Goal: Ask a question

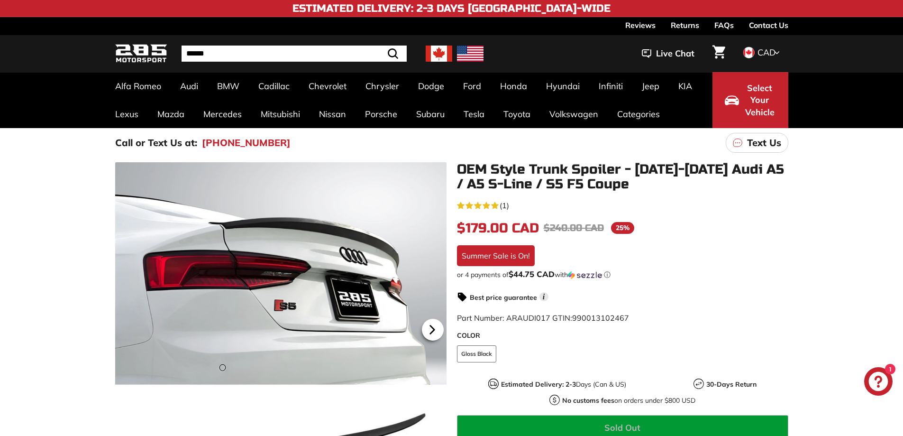
click at [430, 324] on icon at bounding box center [433, 330] width 22 height 22
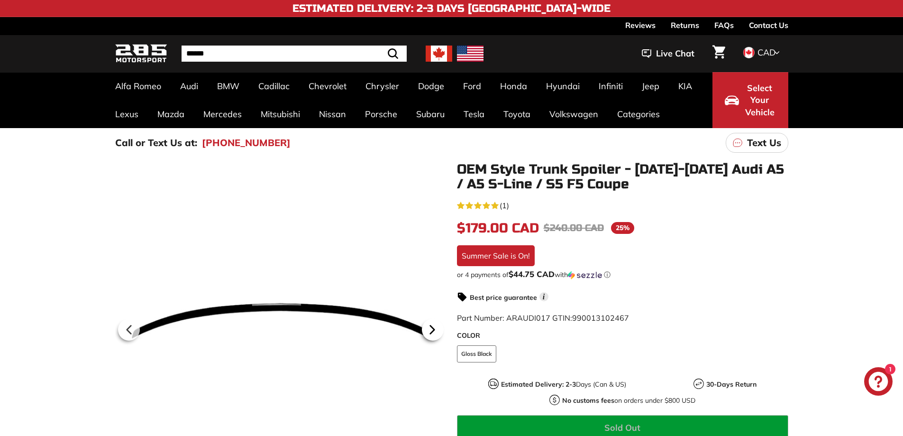
click at [430, 324] on icon at bounding box center [433, 330] width 22 height 22
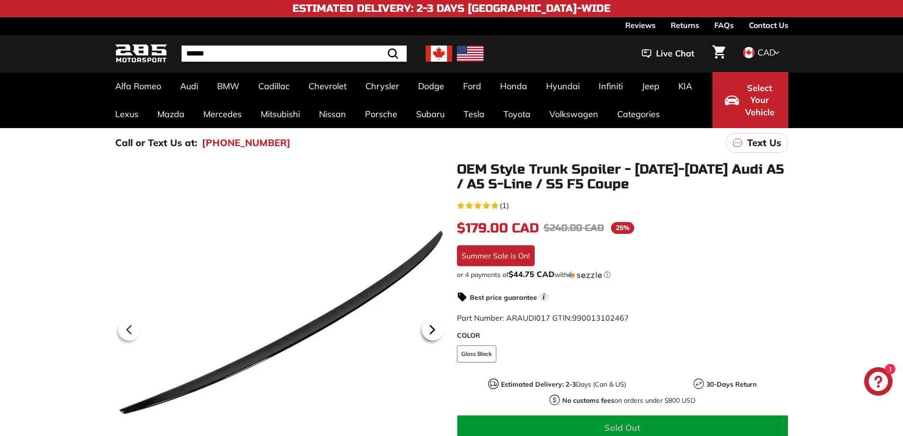
click at [430, 324] on icon at bounding box center [433, 330] width 22 height 22
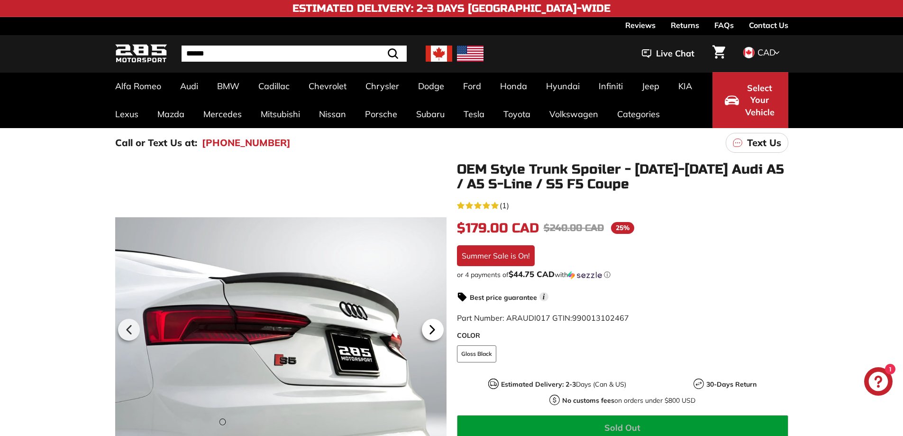
click at [430, 324] on icon at bounding box center [433, 330] width 22 height 22
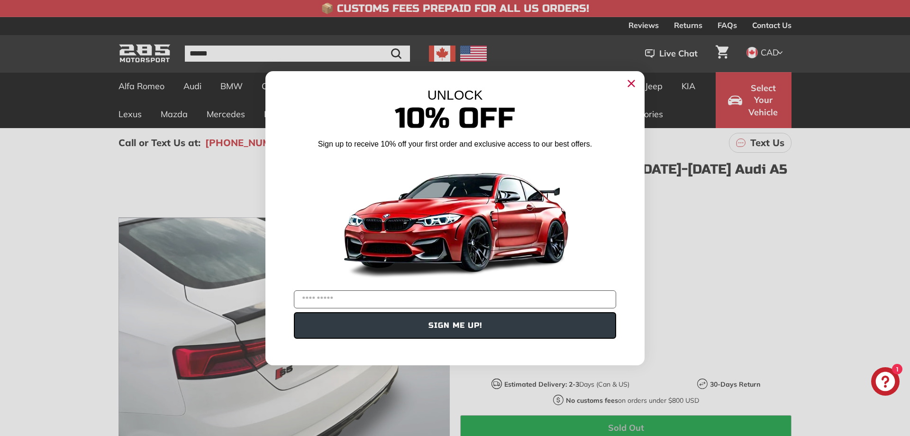
click at [634, 84] on icon "Close dialog" at bounding box center [631, 83] width 15 height 15
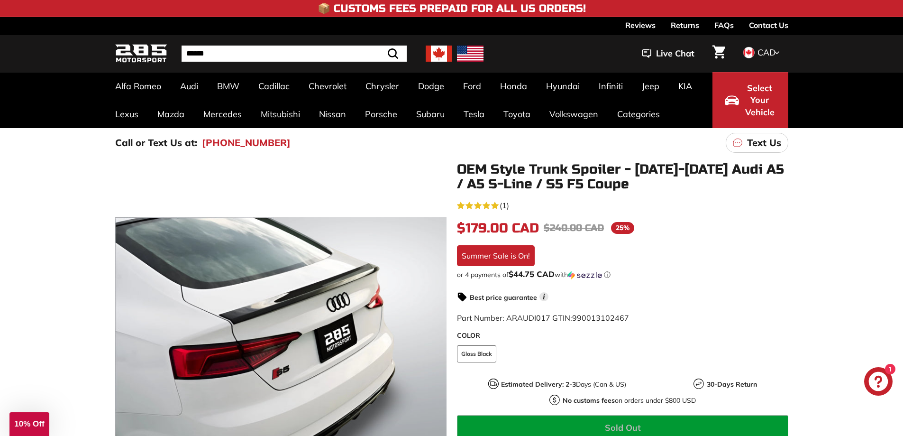
click at [494, 203] on icon "5.0 rating (1 votes)" at bounding box center [495, 206] width 8 height 8
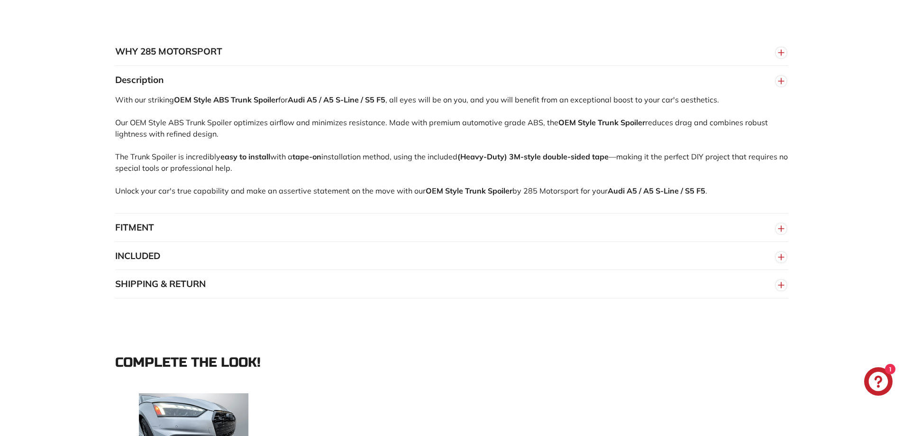
scroll to position [322, 0]
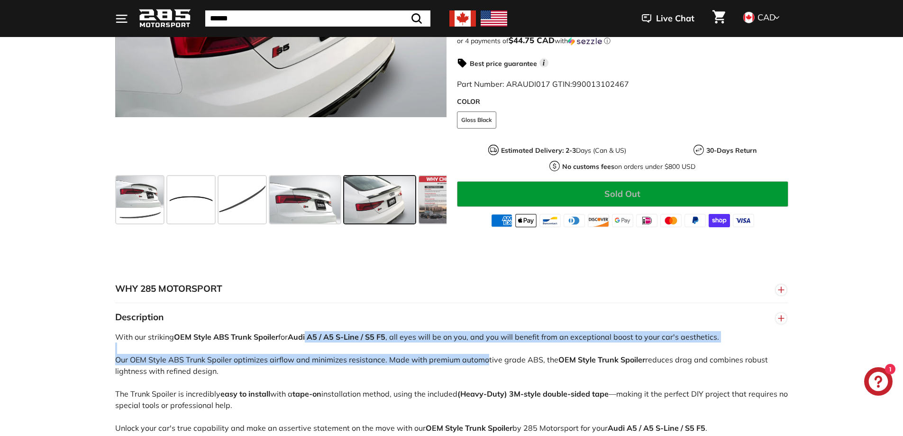
drag, startPoint x: 311, startPoint y: 332, endPoint x: 476, endPoint y: 365, distance: 168.1
click at [476, 365] on div "With our striking OEM Style ABS Trunk Spoiler for Audi A5 / A5 S-Line / S5 F5 ,…" at bounding box center [451, 390] width 673 height 119
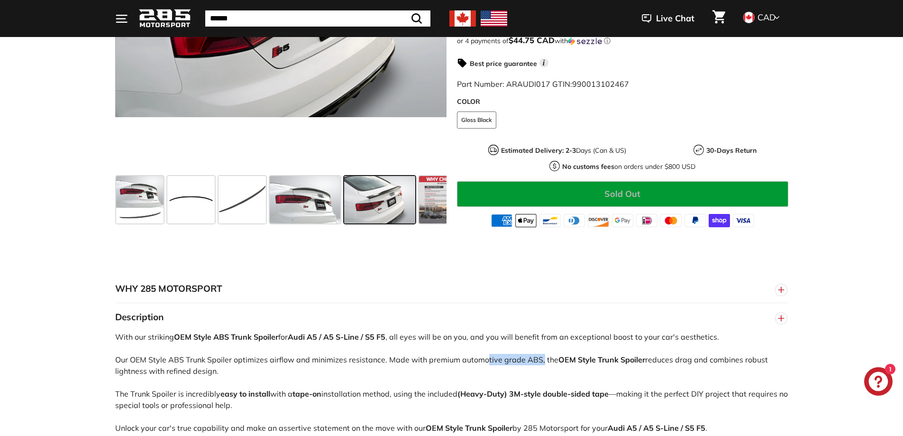
drag, startPoint x: 477, startPoint y: 362, endPoint x: 531, endPoint y: 363, distance: 54.1
click at [531, 363] on div "With our striking OEM Style ABS Trunk Spoiler for Audi A5 / A5 S-Line / S5 F5 ,…" at bounding box center [451, 390] width 673 height 119
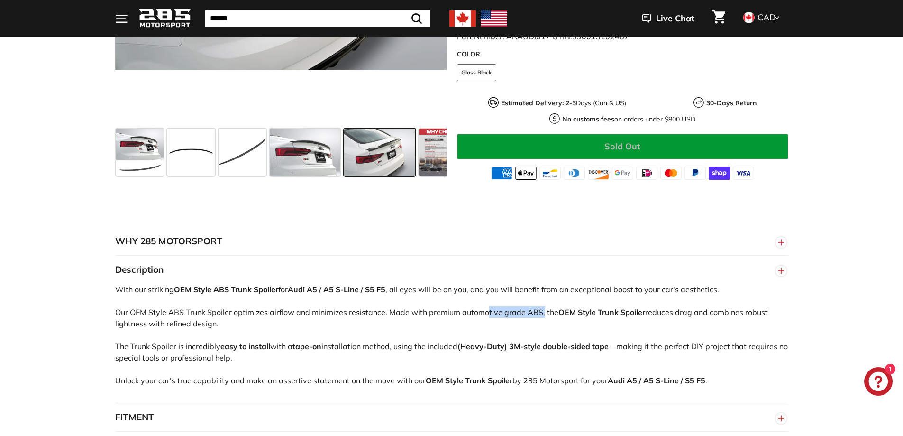
scroll to position [132, 0]
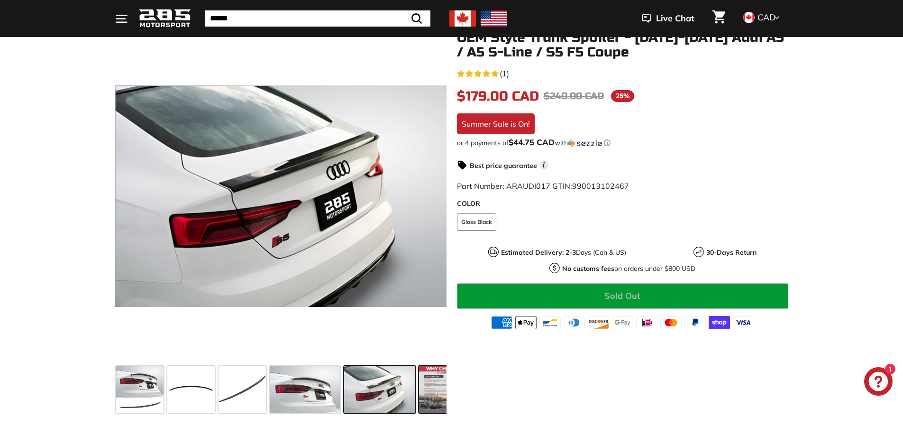
click at [422, 389] on span at bounding box center [442, 389] width 47 height 47
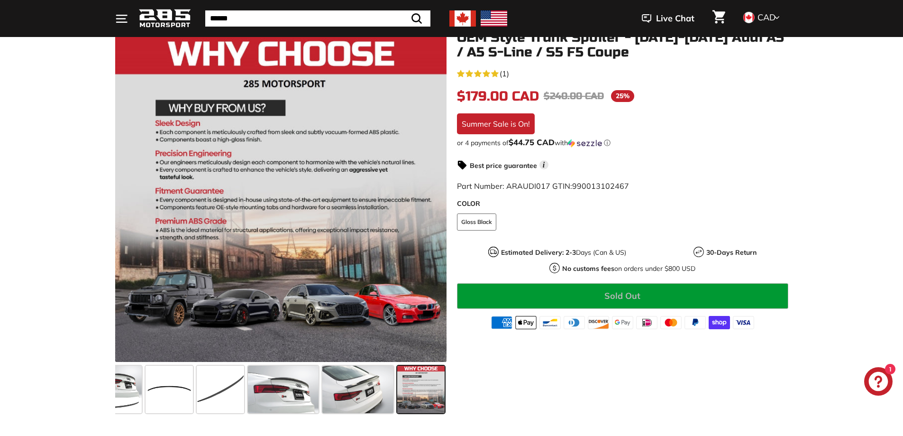
click at [397, 386] on span at bounding box center [420, 389] width 47 height 47
click at [345, 386] on span at bounding box center [357, 389] width 71 height 47
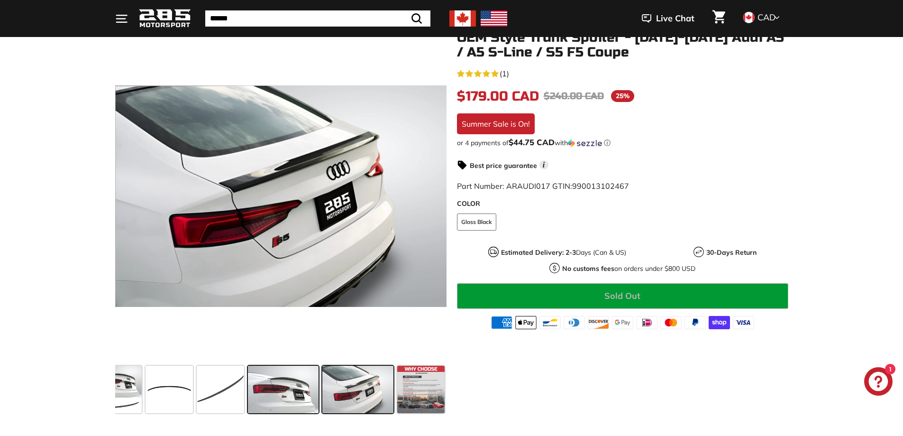
click at [299, 384] on span at bounding box center [283, 389] width 71 height 47
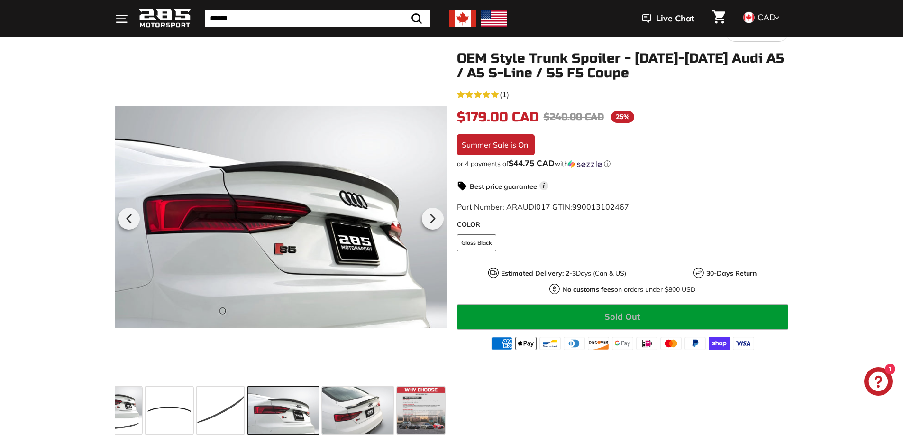
scroll to position [0, 0]
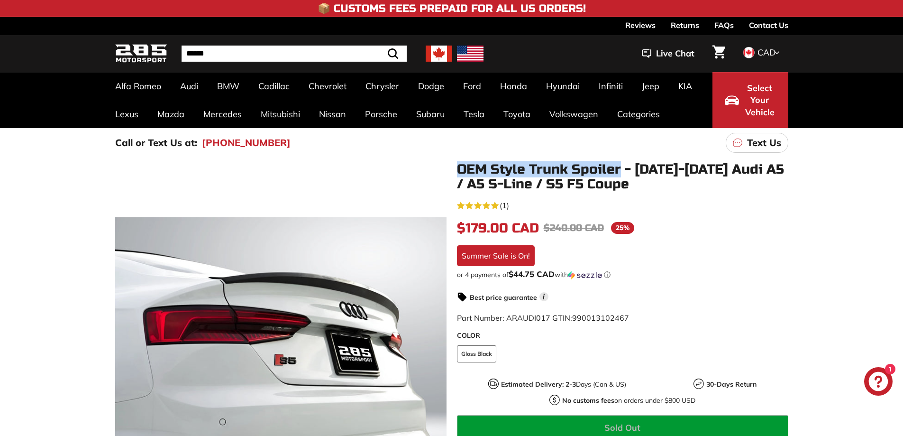
drag, startPoint x: 459, startPoint y: 165, endPoint x: 620, endPoint y: 167, distance: 161.2
click at [620, 167] on h1 "OEM Style Trunk Spoiler - [DATE]-[DATE] Audi A5 / A5 S-Line / S5 F5 Coupe" at bounding box center [622, 176] width 331 height 29
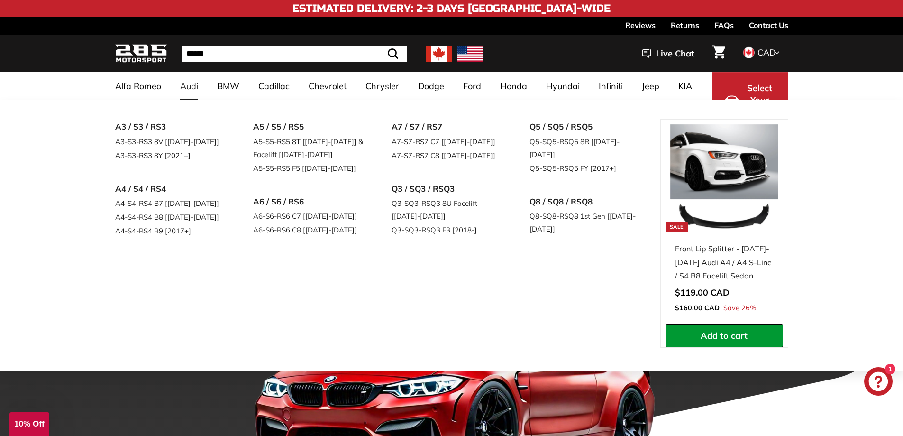
click at [288, 171] on link "A5-S5-RS5 F5 [[DATE]-[DATE]]" at bounding box center [309, 168] width 112 height 14
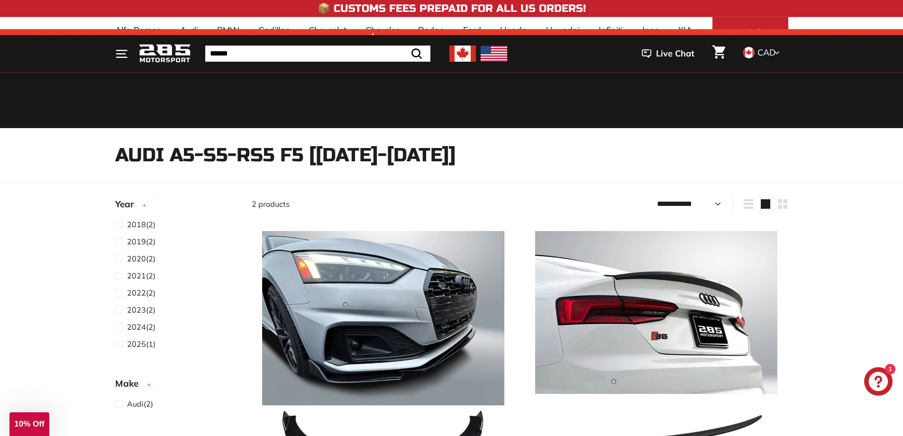
select select "**********"
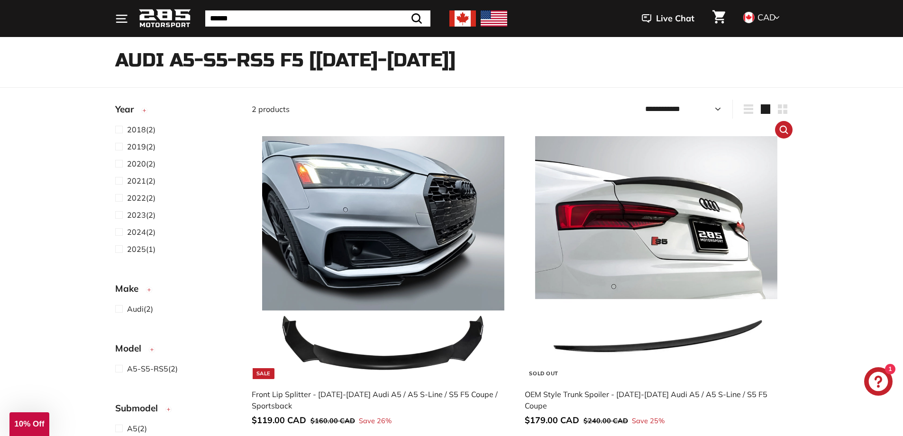
scroll to position [190, 0]
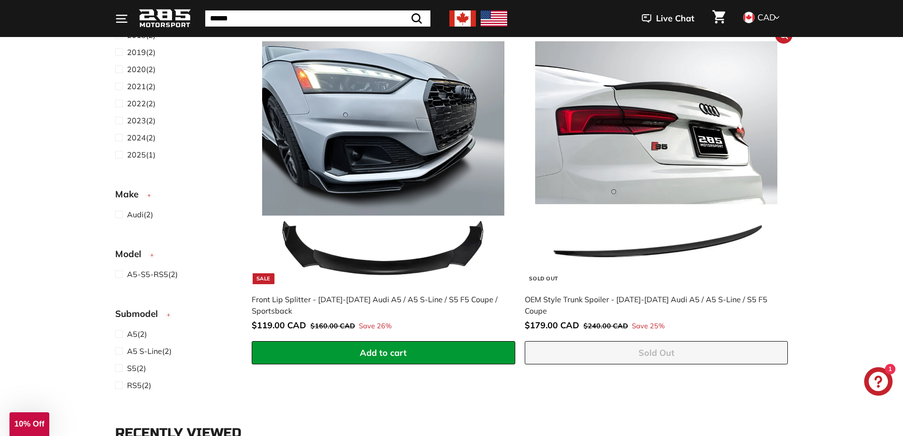
click at [628, 134] on img at bounding box center [656, 162] width 242 height 242
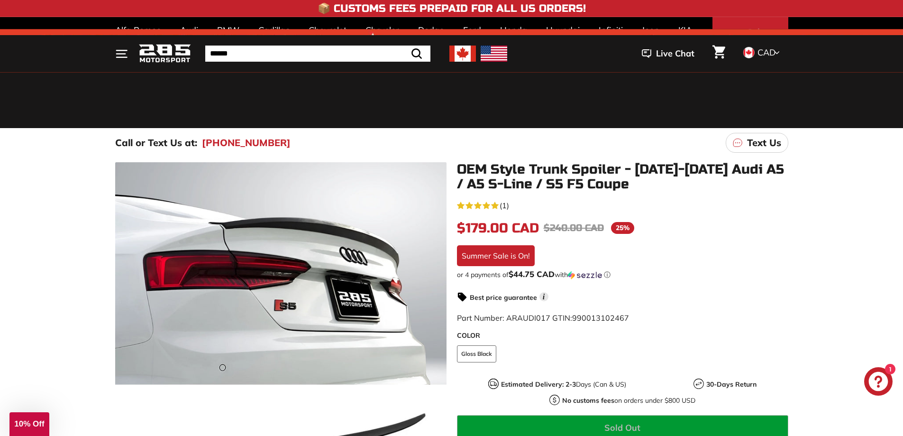
scroll to position [237, 0]
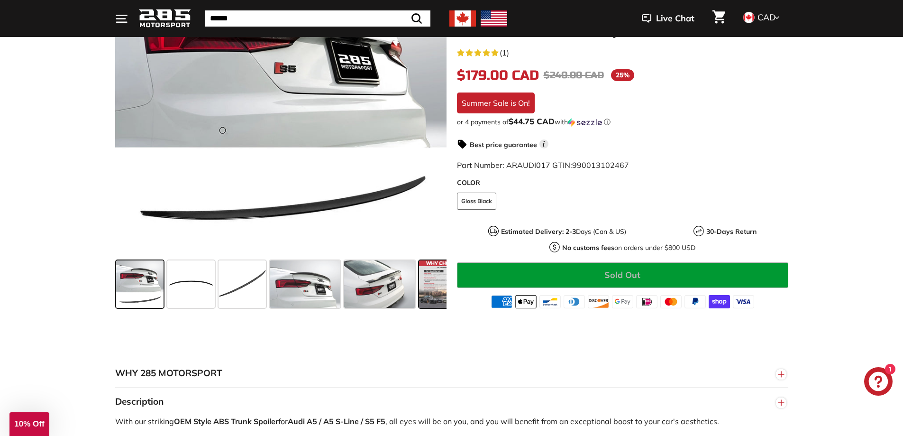
click at [425, 287] on span at bounding box center [442, 283] width 47 height 47
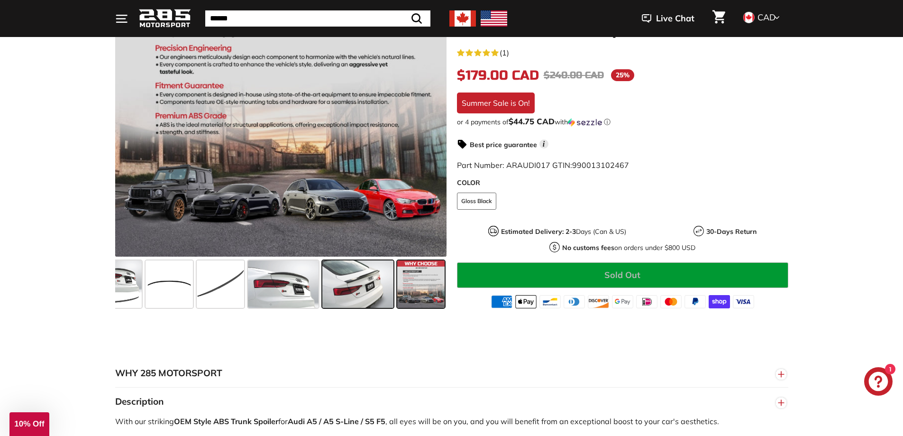
click at [394, 289] on div at bounding box center [358, 283] width 75 height 51
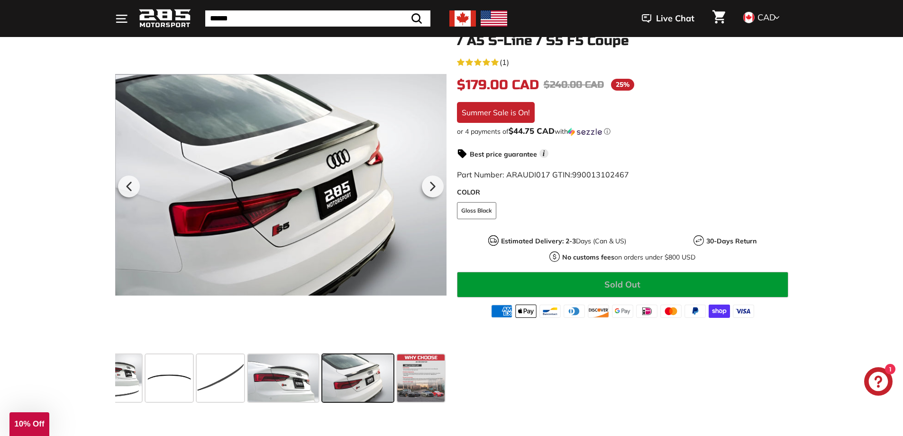
scroll to position [142, 0]
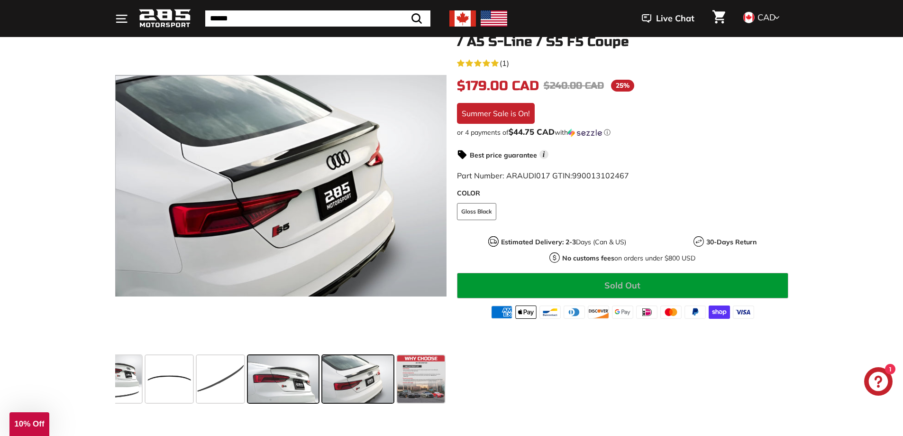
click at [308, 375] on span at bounding box center [283, 378] width 71 height 47
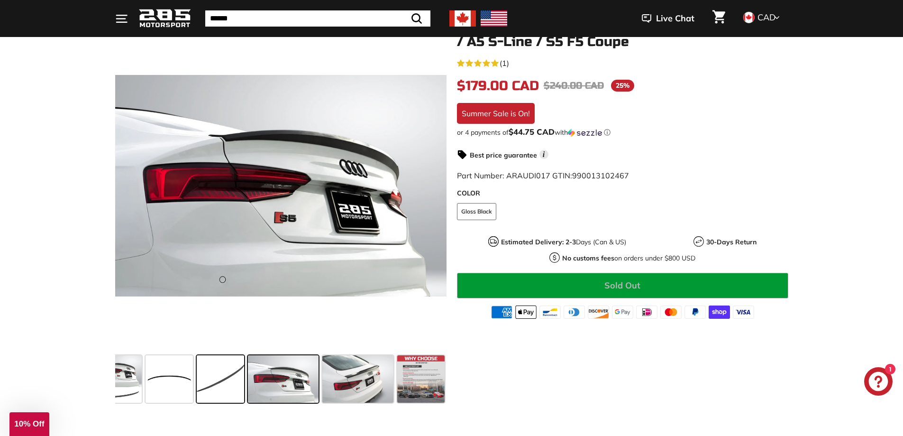
click at [223, 377] on span at bounding box center [220, 378] width 47 height 47
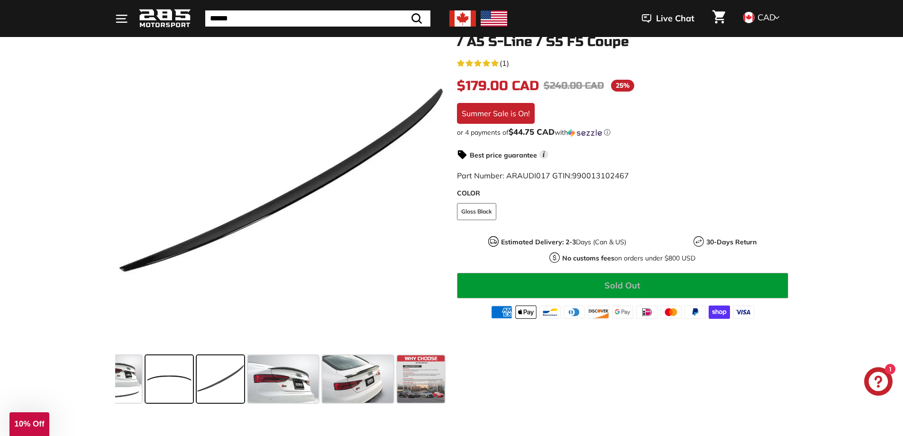
click at [188, 383] on span at bounding box center [169, 378] width 47 height 47
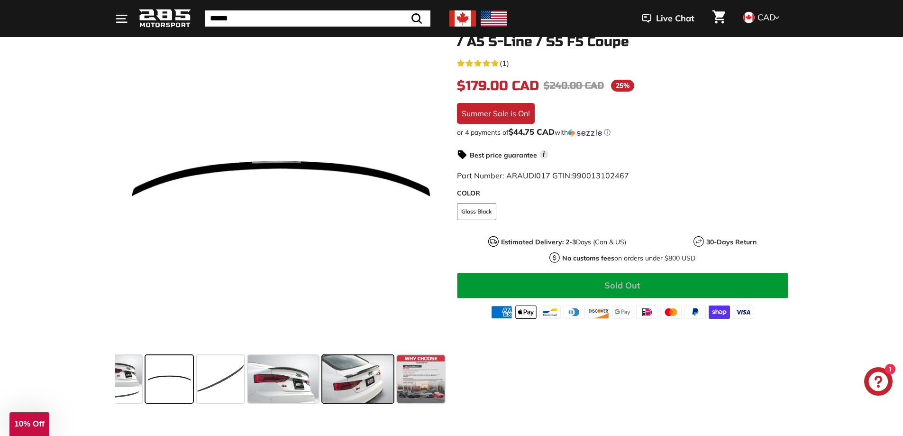
click at [361, 366] on span at bounding box center [357, 378] width 71 height 47
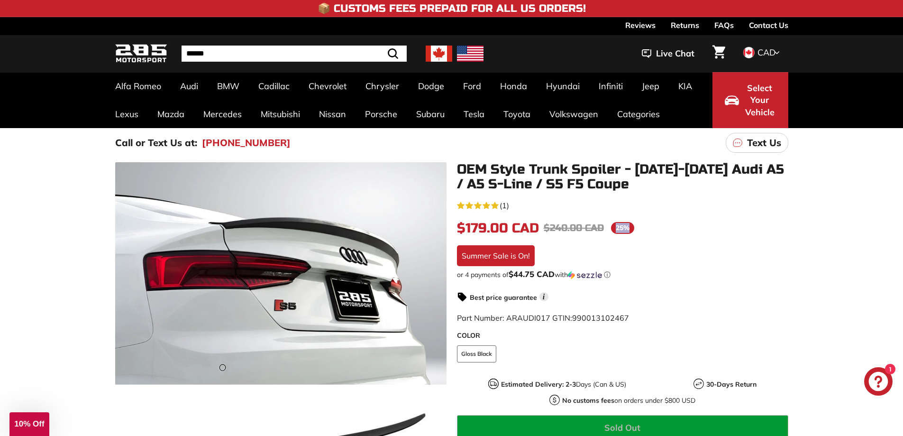
drag, startPoint x: 631, startPoint y: 226, endPoint x: 638, endPoint y: 227, distance: 7.1
click at [638, 227] on div "$179.00 CAD $179.00 CAD Regular price $240.00 CAD $240.00 CAD Sale price 25% /" at bounding box center [622, 228] width 331 height 20
click at [674, 231] on div "$179.00 CAD $179.00 CAD Regular price $240.00 CAD $240.00 CAD Sale price 25% /" at bounding box center [622, 228] width 331 height 20
click at [866, 374] on icon "Chat window" at bounding box center [879, 382] width 28 height 28
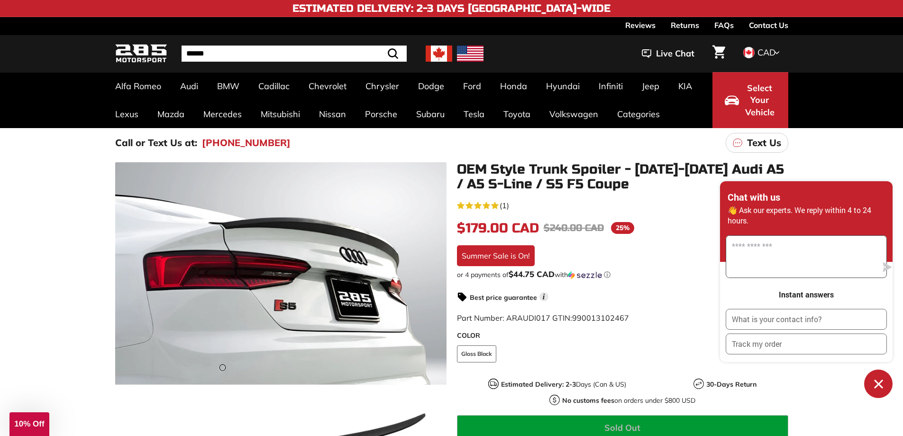
click at [752, 253] on textarea "Message us" at bounding box center [801, 257] width 151 height 42
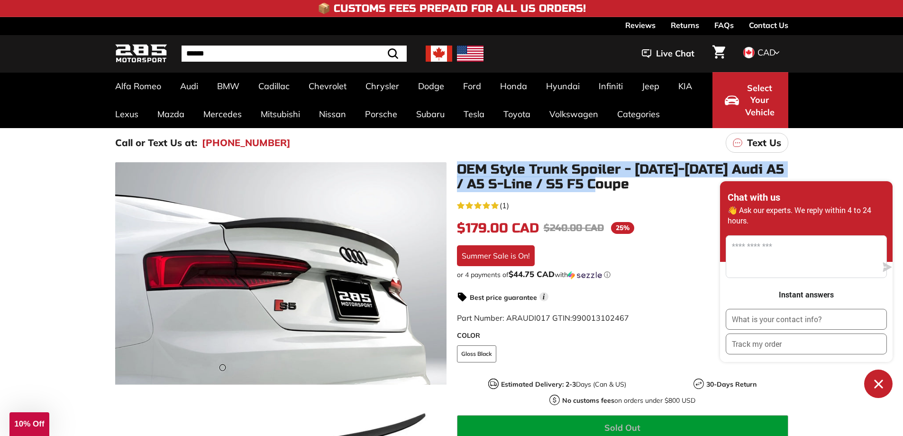
drag, startPoint x: 458, startPoint y: 163, endPoint x: 619, endPoint y: 181, distance: 162.8
click at [619, 181] on h1 "OEM Style Trunk Spoiler - [DATE]-[DATE] Audi A5 / A5 S-Line / S5 F5 Coupe" at bounding box center [622, 176] width 331 height 29
copy h1 "OEM Style Trunk Spoiler - [DATE]-[DATE] Audi A5 / A5 S-Line / S5 F5 Coupe"
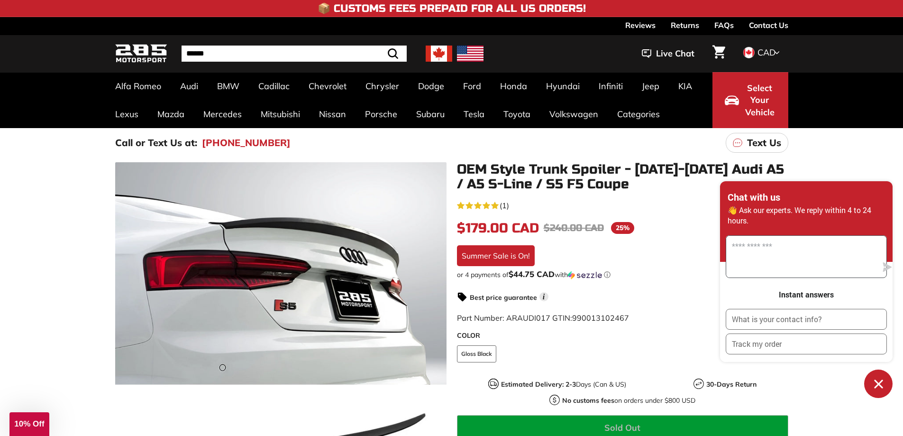
click at [777, 257] on textarea "Message us" at bounding box center [801, 257] width 151 height 42
paste textarea "**********"
type textarea "**********"
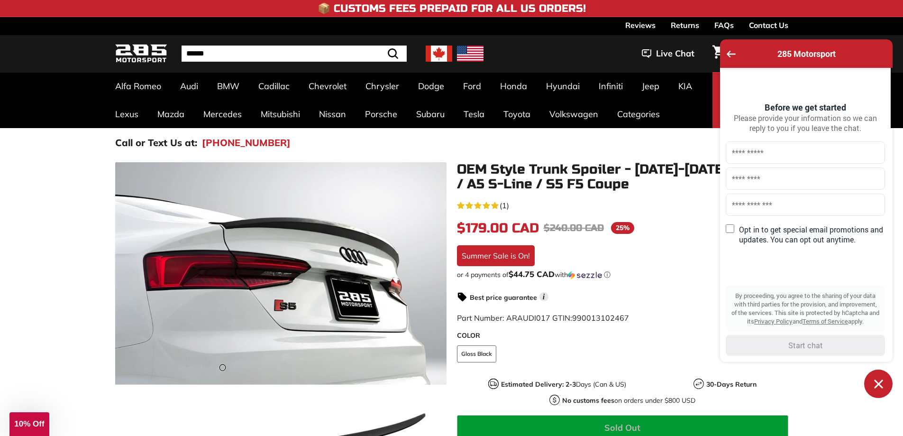
click at [772, 155] on input "text" at bounding box center [805, 152] width 159 height 22
type input "****"
type input "******"
type input "**********"
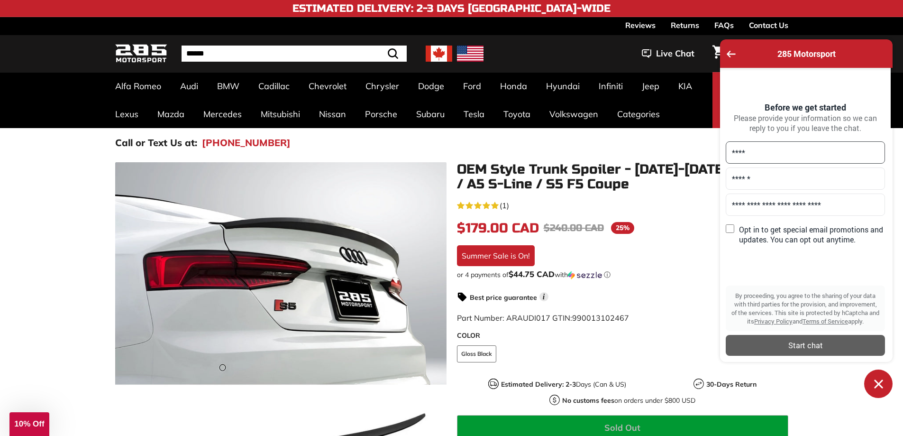
click at [791, 346] on div "Start chat" at bounding box center [806, 345] width 148 height 10
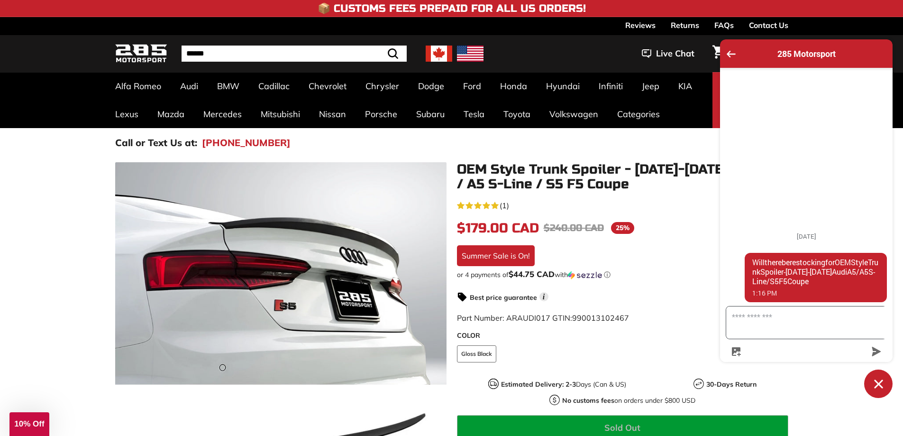
click at [769, 328] on textarea "Message us" at bounding box center [812, 322] width 172 height 32
